Goal: Find specific page/section: Find specific page/section

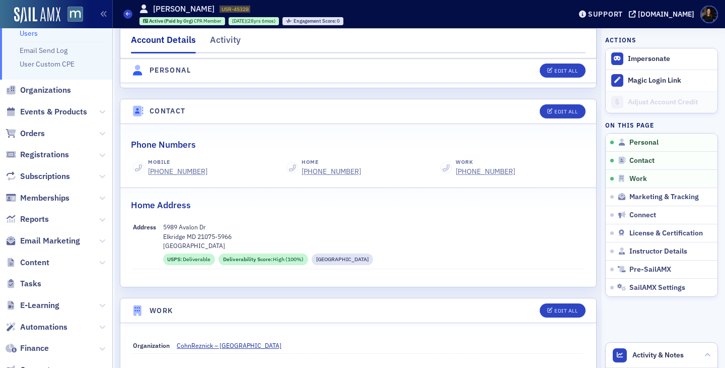
scroll to position [36, 0]
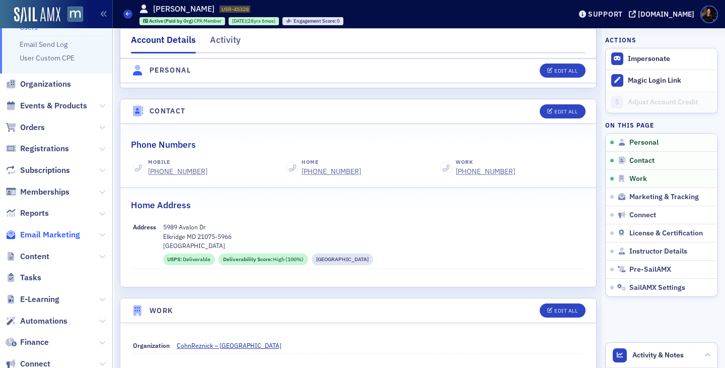
click at [50, 237] on span "Email Marketing" at bounding box center [50, 234] width 60 height 11
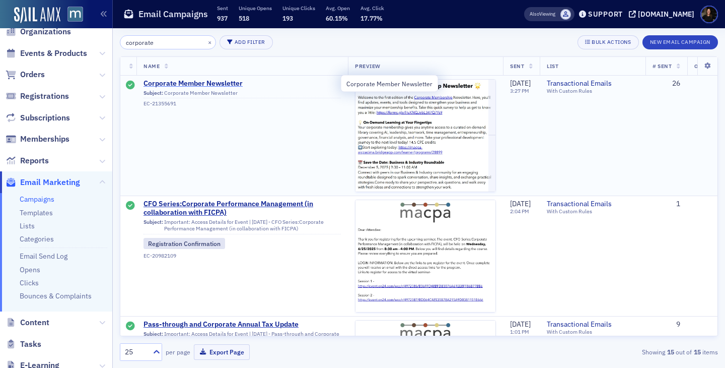
type input "corporate"
click at [181, 81] on span "Corporate Member Newsletter" at bounding box center [241, 83] width 197 height 9
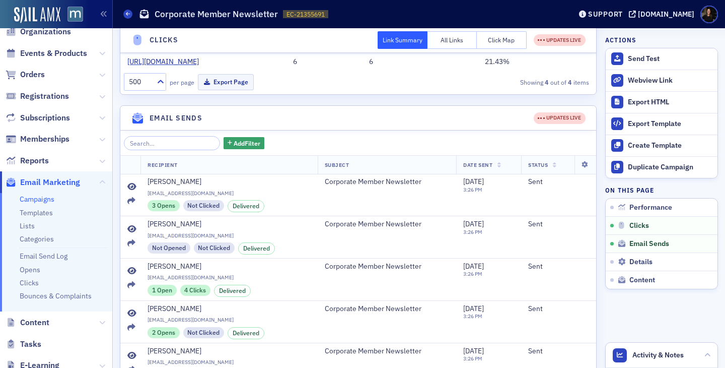
scroll to position [358, 0]
